Goal: Navigation & Orientation: Find specific page/section

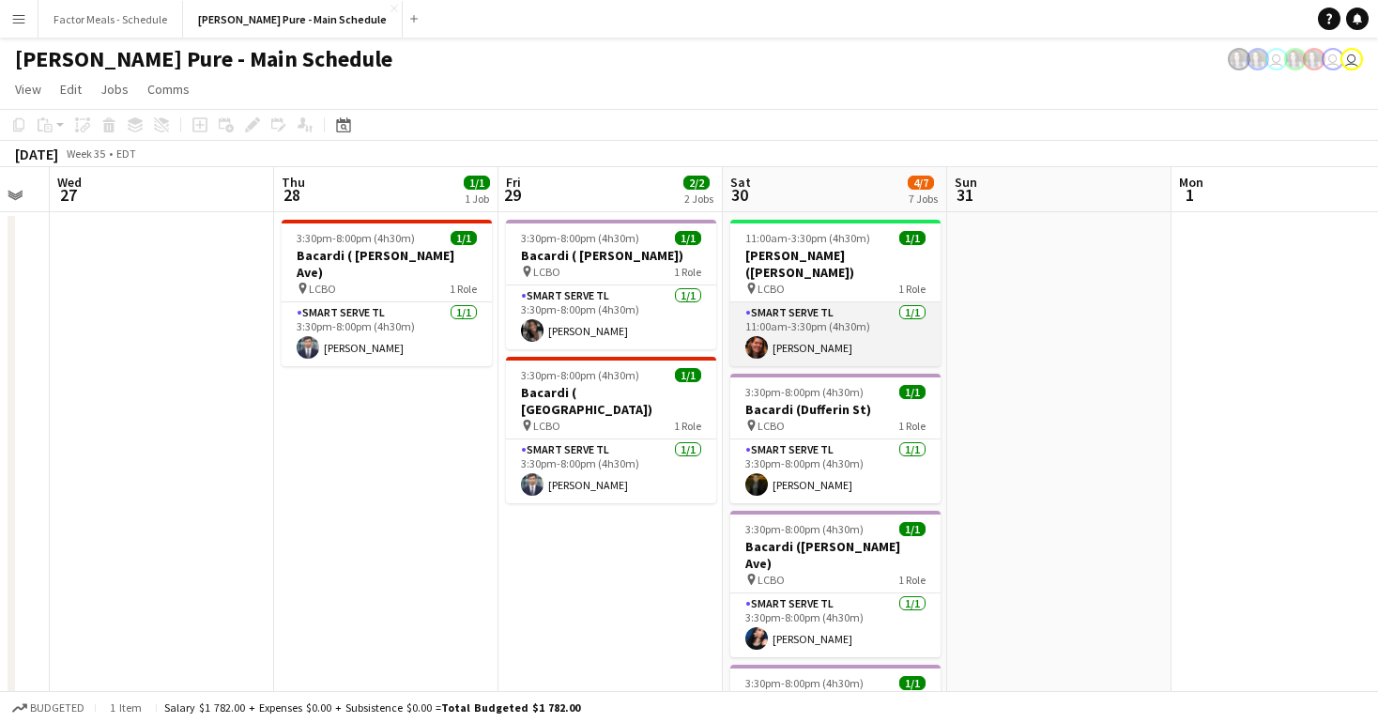
click at [789, 331] on app-card-role "Smart Serve TL [DATE] 11:00am-3:30pm (4h30m) [PERSON_NAME]" at bounding box center [836, 334] width 210 height 64
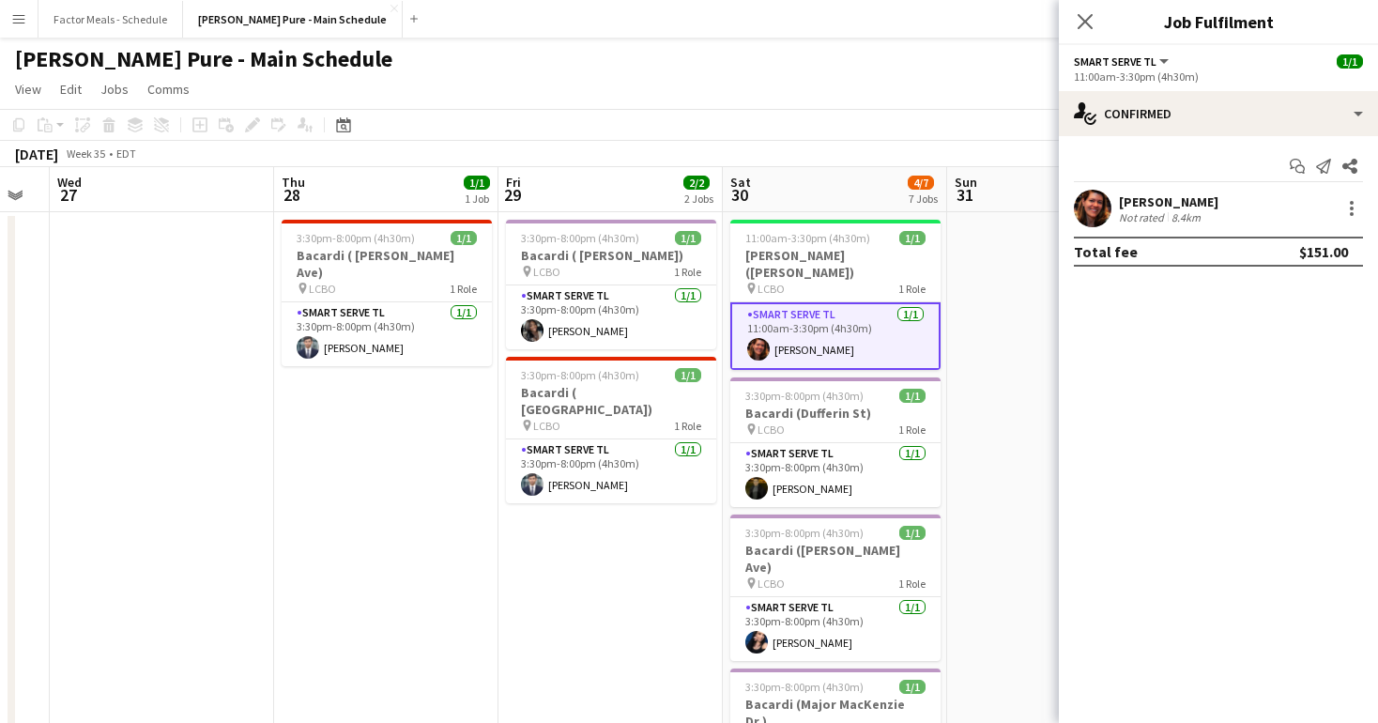
click at [1094, 206] on app-user-avatar at bounding box center [1093, 209] width 38 height 38
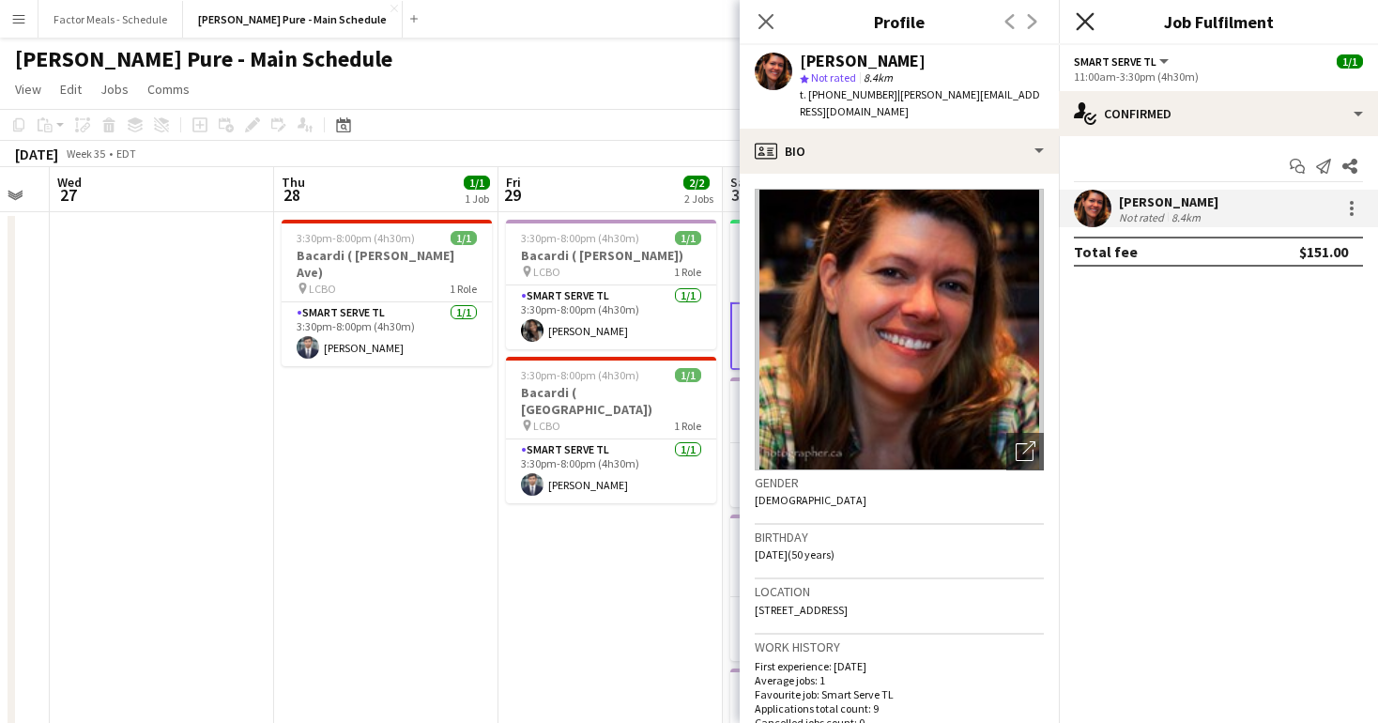
click at [1086, 18] on icon "Close pop-in" at bounding box center [1085, 21] width 18 height 18
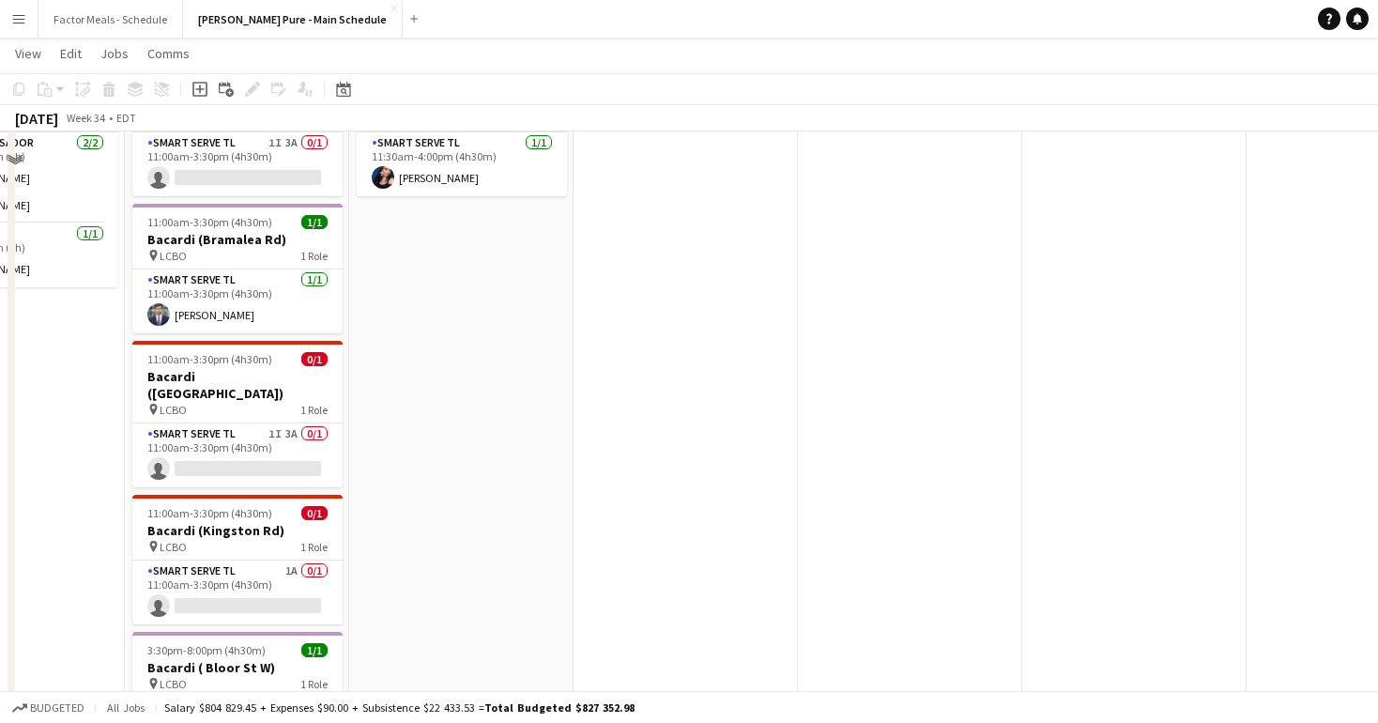
scroll to position [841, 0]
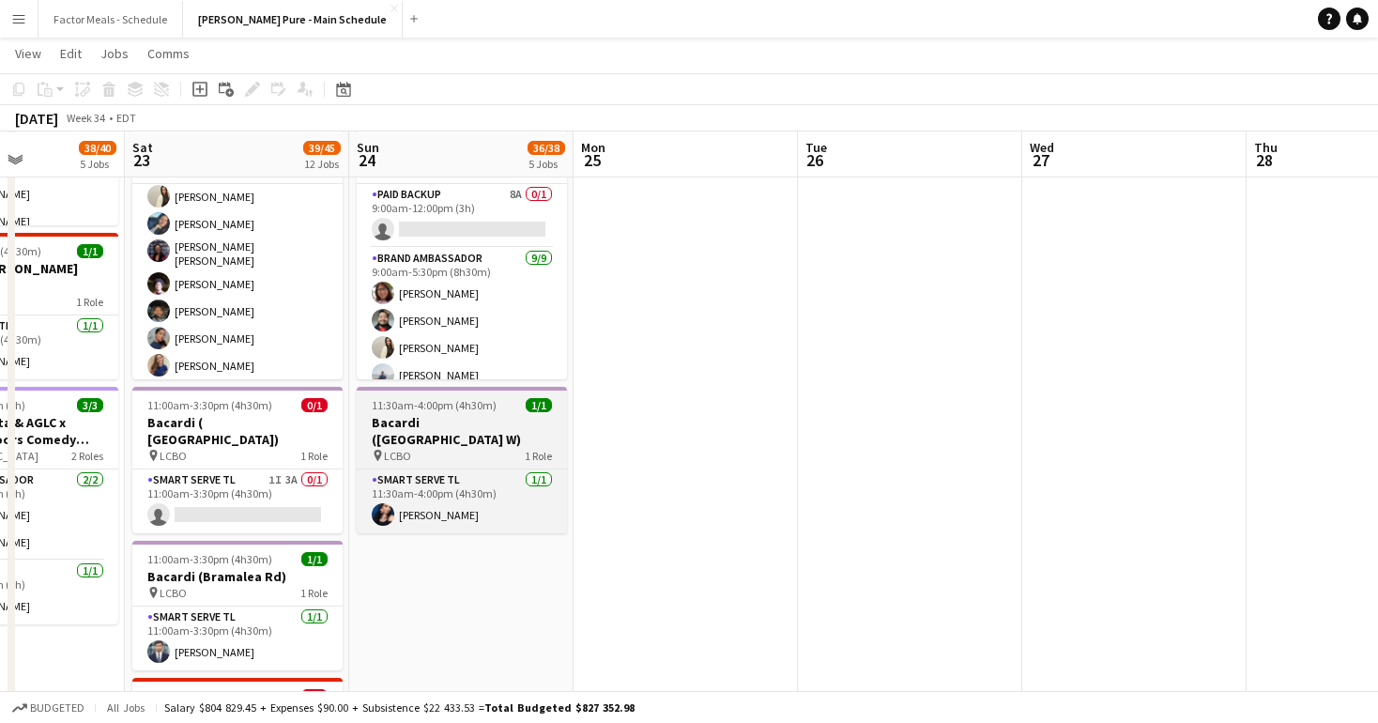
click at [378, 450] on icon at bounding box center [378, 455] width 8 height 11
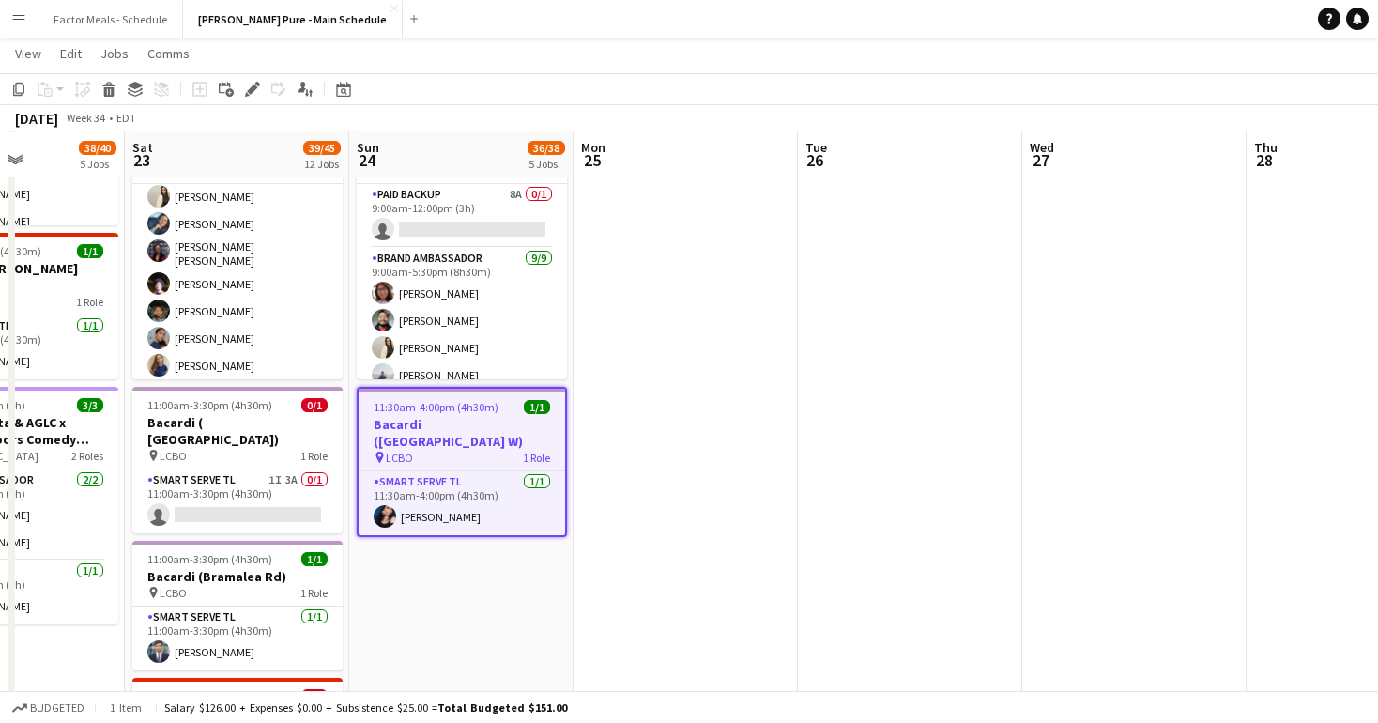
click at [379, 451] on div "pin LCBO" at bounding box center [393, 458] width 39 height 14
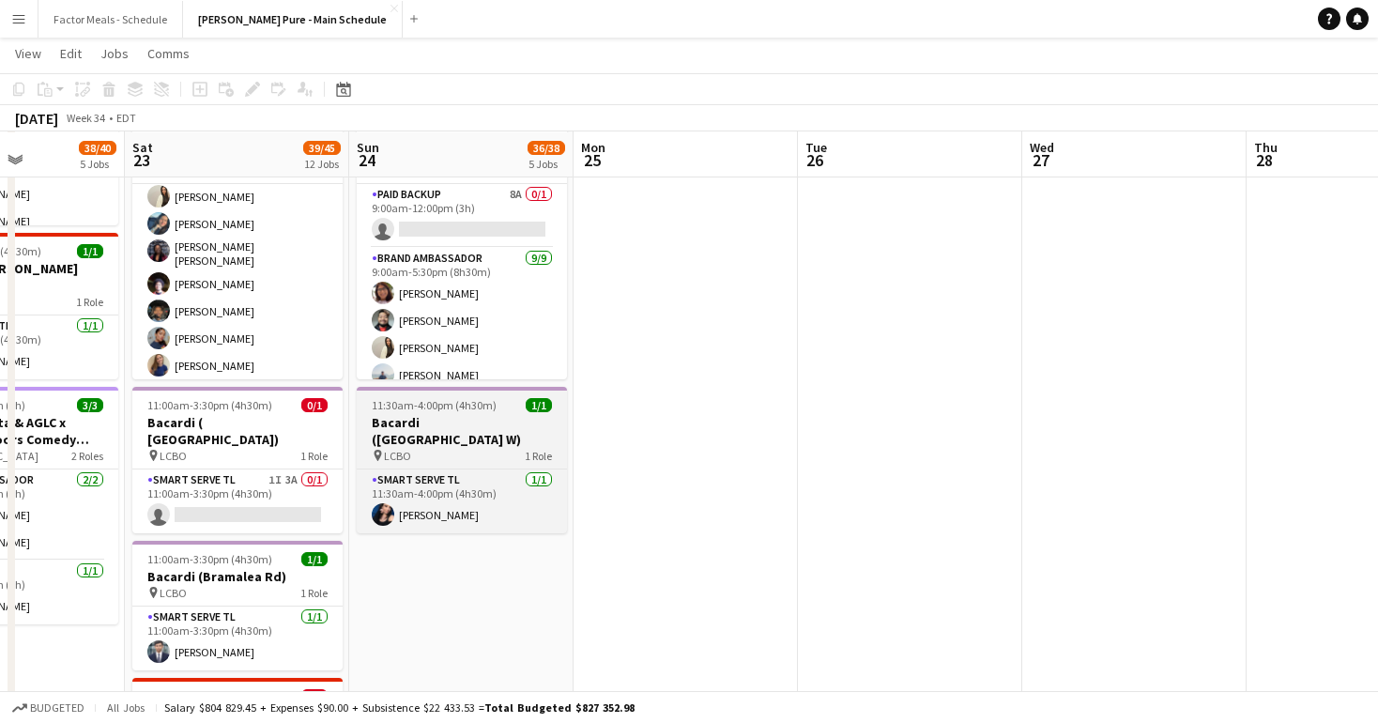
click at [379, 450] on icon at bounding box center [378, 455] width 8 height 11
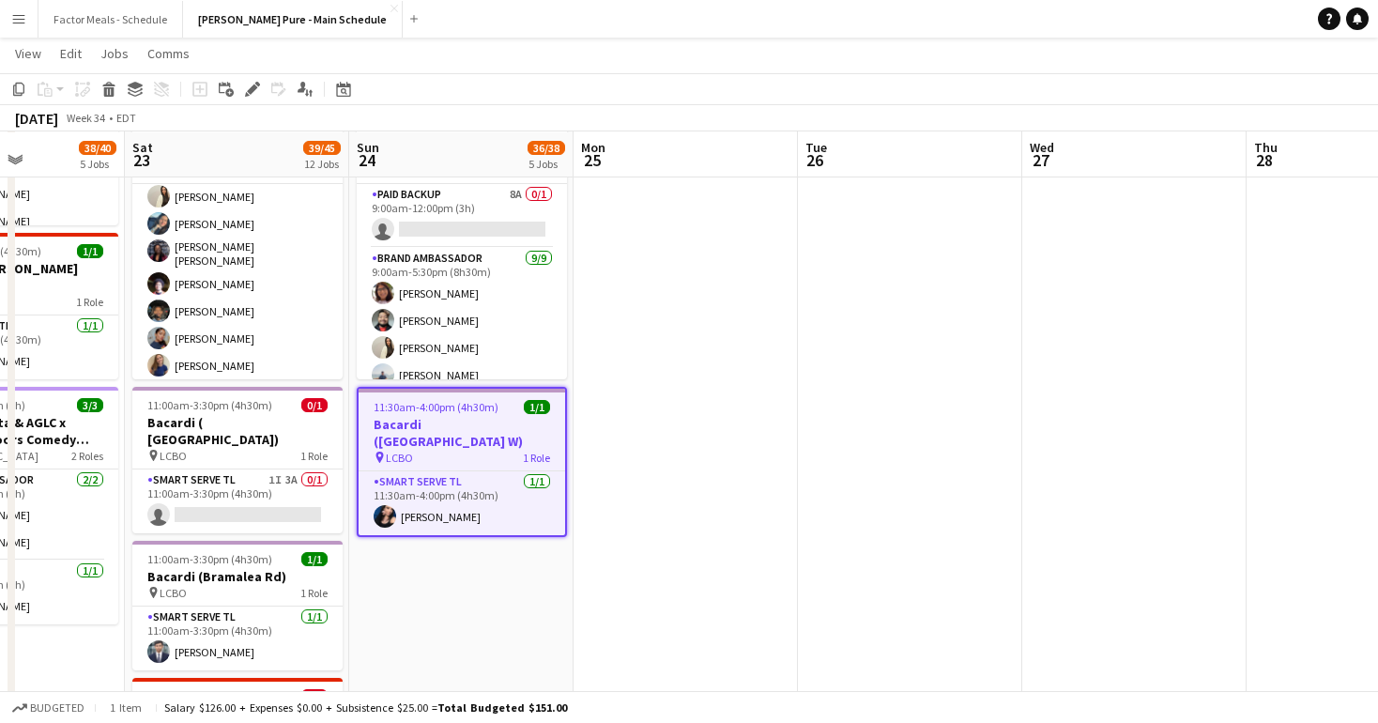
click at [616, 580] on app-date-cell at bounding box center [686, 515] width 224 height 2293
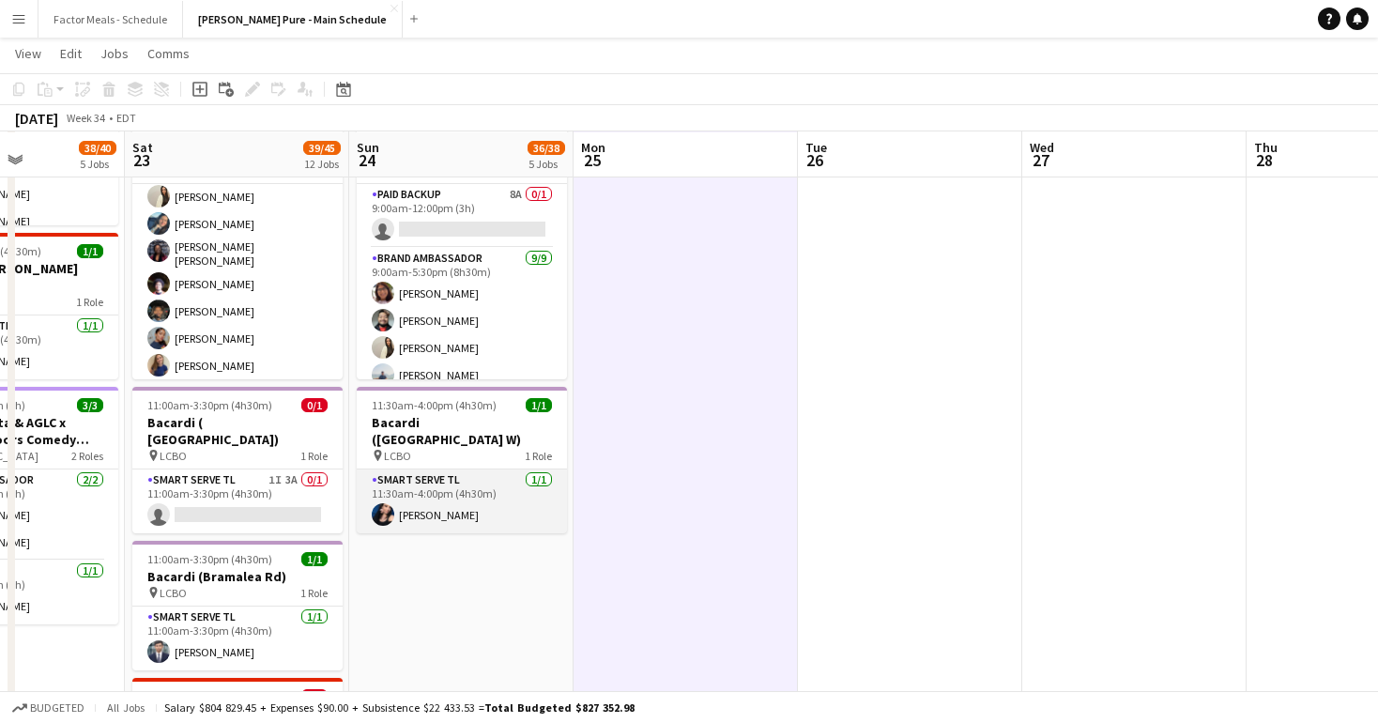
click at [477, 495] on app-card-role "Smart Serve TL [DATE] 11:30am-4:00pm (4h30m) [PERSON_NAME]" at bounding box center [462, 502] width 210 height 64
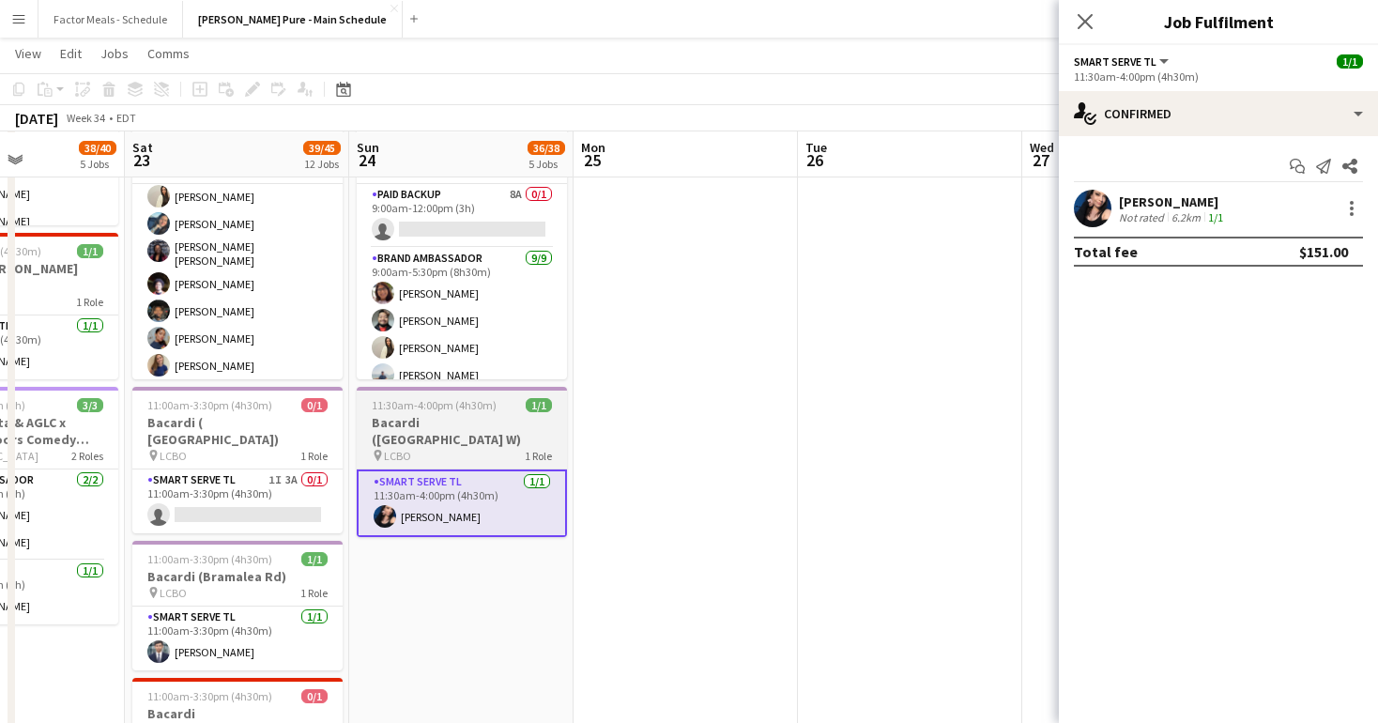
click at [475, 424] on h3 "Bacardi ([GEOGRAPHIC_DATA] W)" at bounding box center [462, 431] width 210 height 34
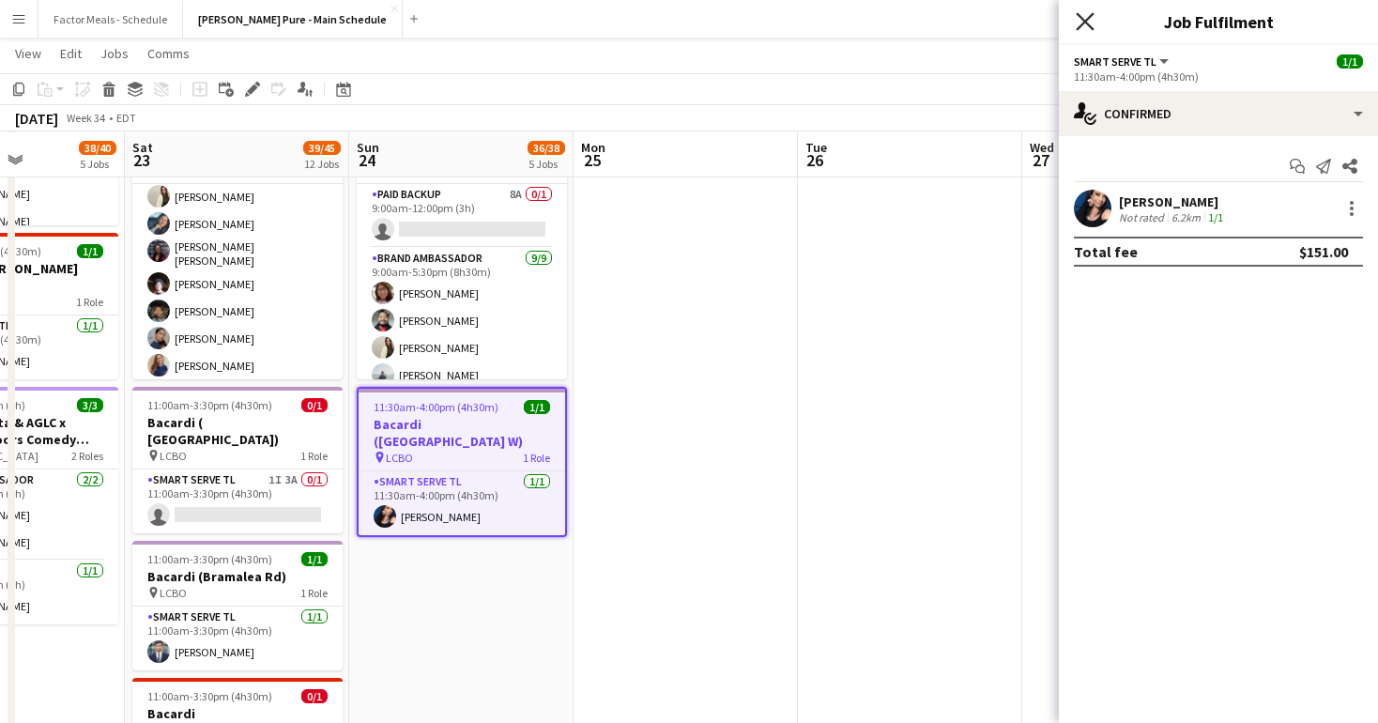
click at [1090, 25] on icon at bounding box center [1085, 21] width 18 height 18
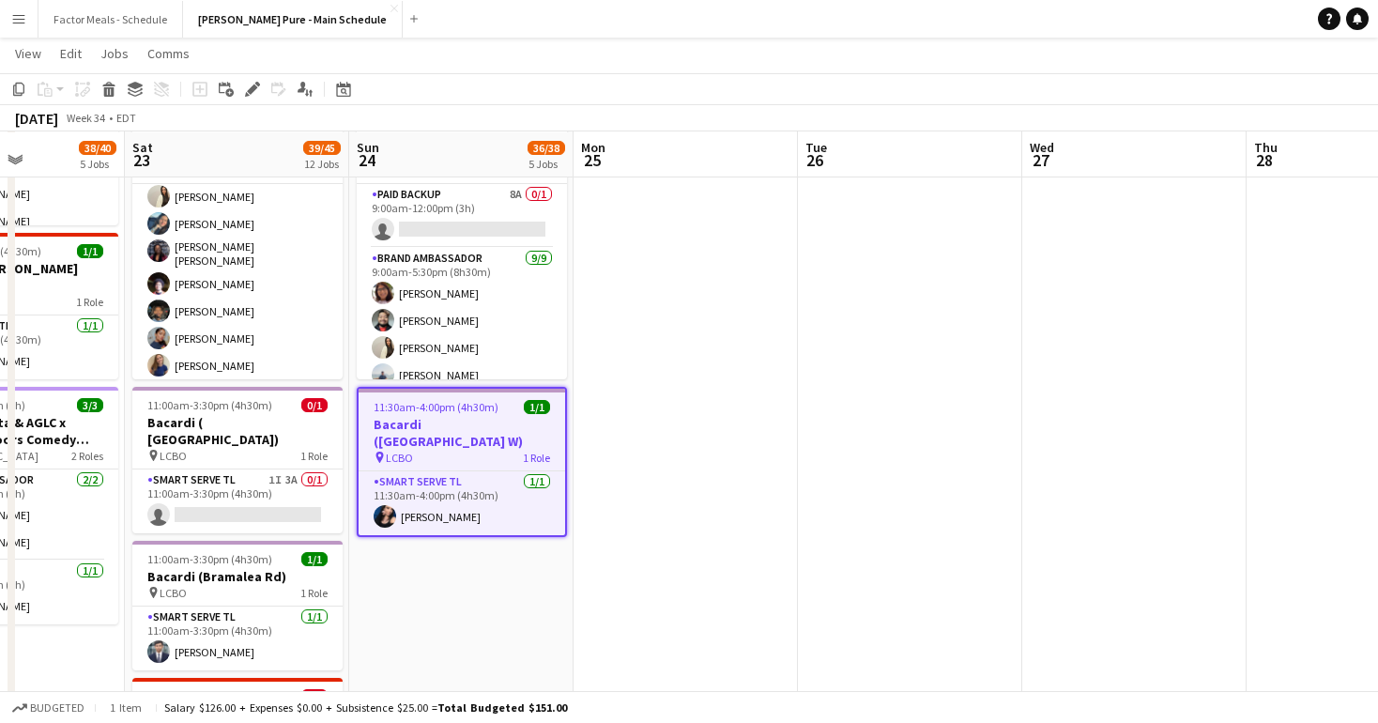
click at [28, 23] on button "Menu" at bounding box center [19, 19] width 38 height 38
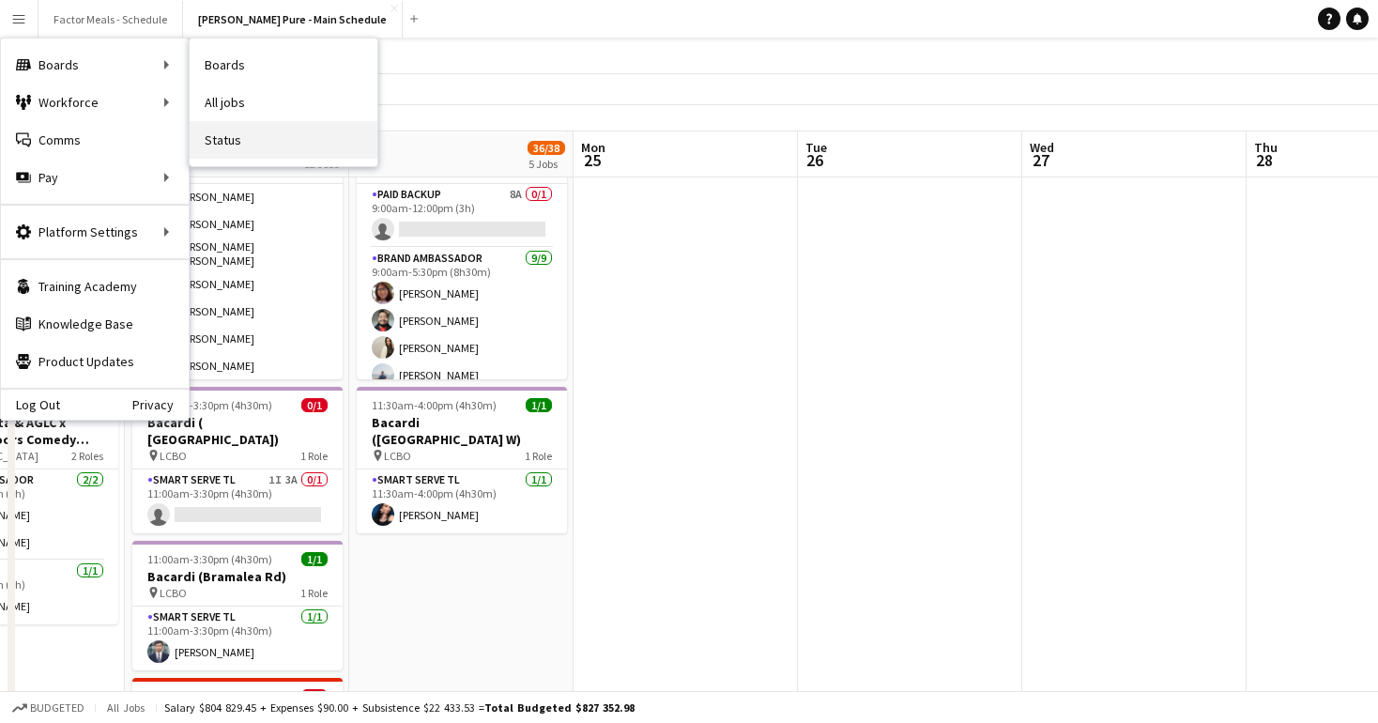
click at [250, 140] on link "Status" at bounding box center [284, 140] width 188 height 38
